Goal: Transaction & Acquisition: Purchase product/service

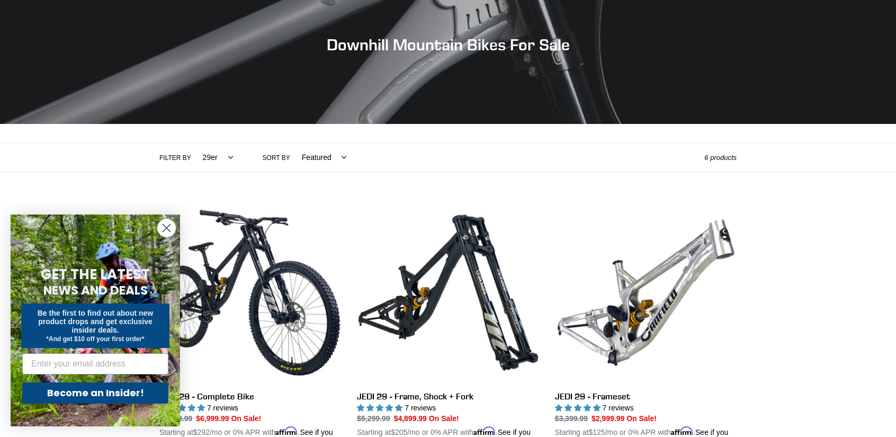
scroll to position [88, 0]
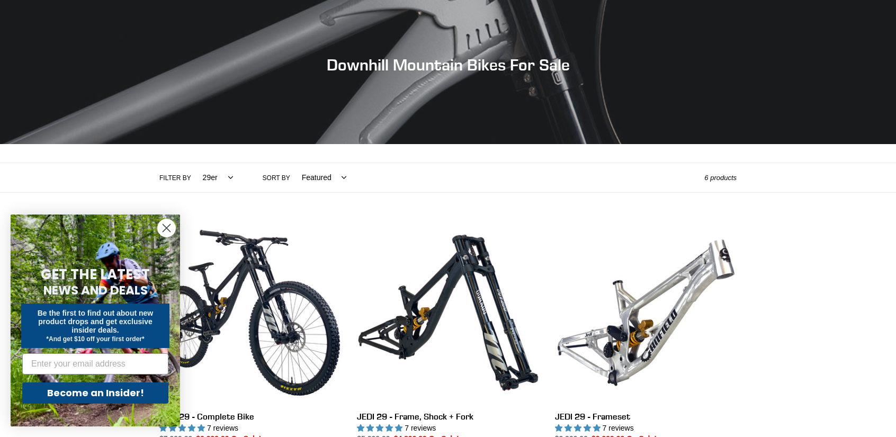
click at [162, 230] on circle "Close dialog" at bounding box center [166, 227] width 17 height 17
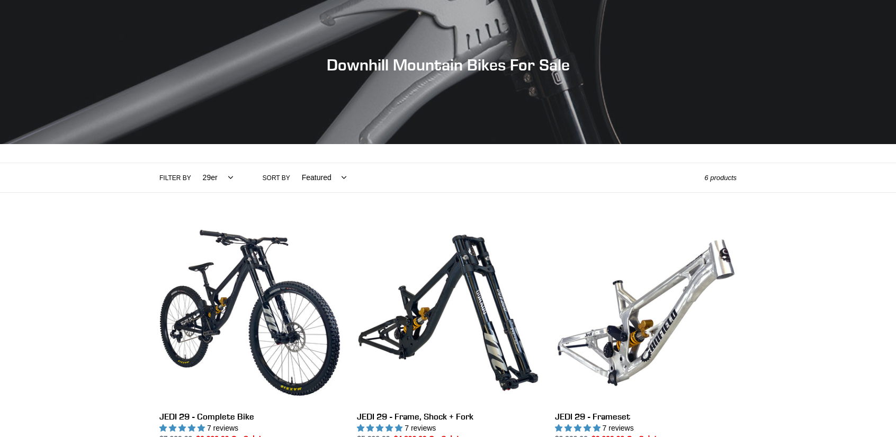
click at [216, 177] on select "All products 29er BFCM23 BFCM24 CBF Downhill Full Suspension high-pivot Jedi ON…" at bounding box center [215, 177] width 44 height 29
click at [295, 190] on select "Featured Best selling Alphabetically, A-Z Alphabetically, Z-A Price, low to hig…" at bounding box center [321, 177] width 58 height 29
click at [414, 184] on div "Filter by All products 29er BFCM23 BFCM24 CBF Downhill Full Suspension high-piv…" at bounding box center [431, 177] width 545 height 29
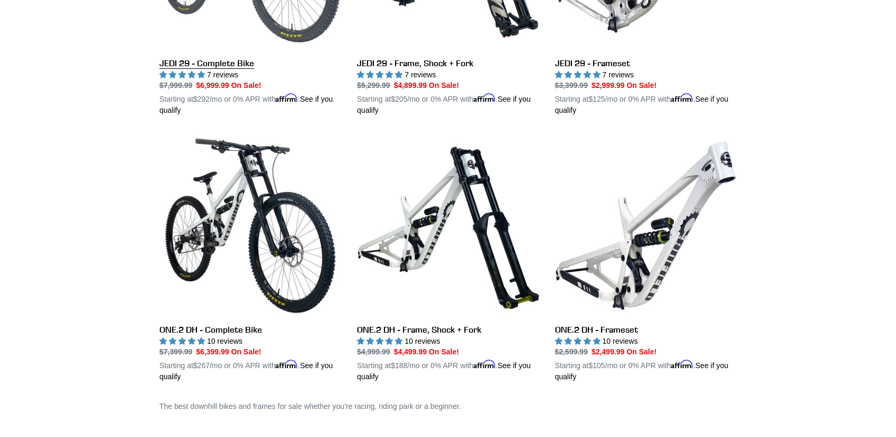
scroll to position [0, 0]
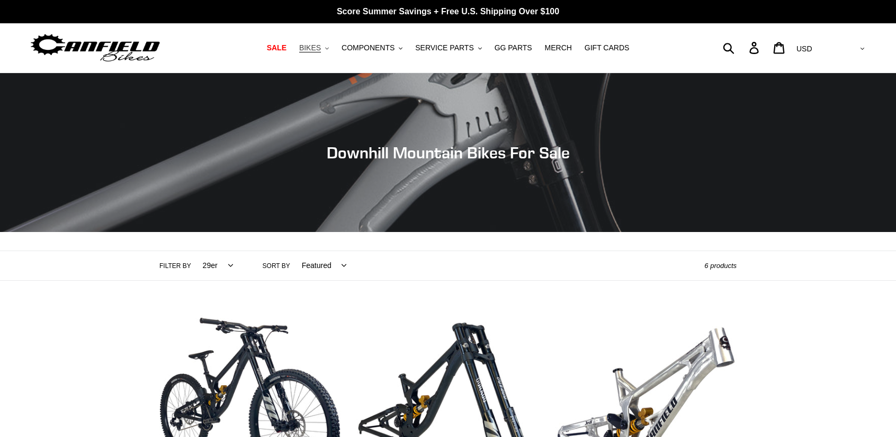
click at [325, 53] on button "BIKES .cls-1{fill:#231f20}" at bounding box center [314, 48] width 40 height 14
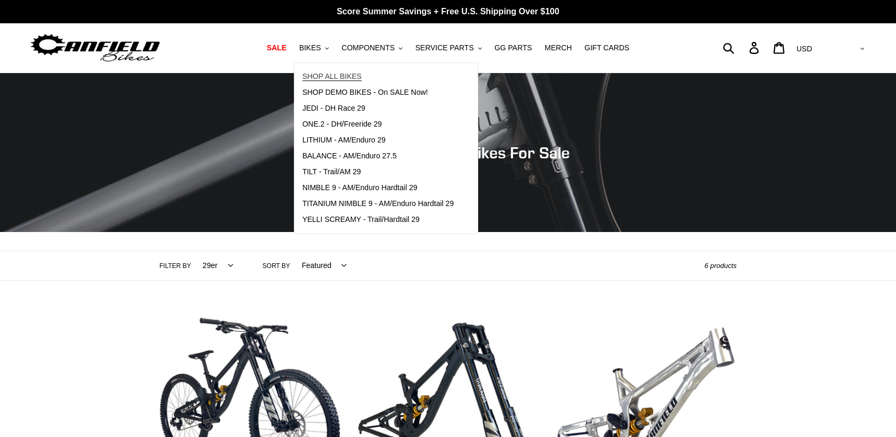
click at [342, 72] on span "SHOP ALL BIKES" at bounding box center [331, 76] width 59 height 9
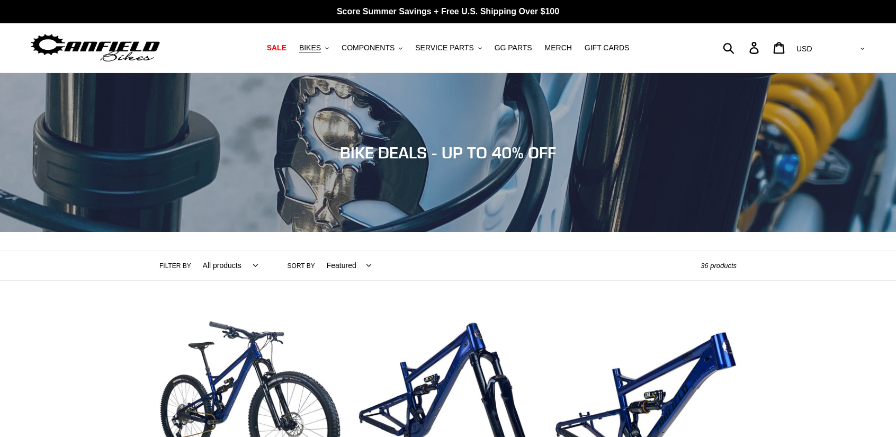
click at [317, 267] on select "Featured Best selling Alphabetically, A-Z Alphabetically, Z-A Price, low to hig…" at bounding box center [346, 265] width 58 height 29
select select "price-ascending"
click at [317, 251] on select "Featured Best selling Alphabetically, A-Z Alphabetically, Z-A Price, low to hig…" at bounding box center [346, 265] width 58 height 29
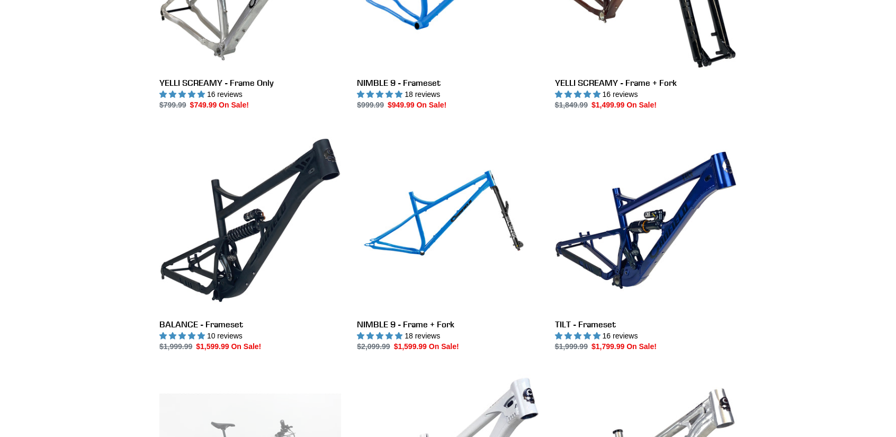
scroll to position [441, 0]
